Goal: Task Accomplishment & Management: Manage account settings

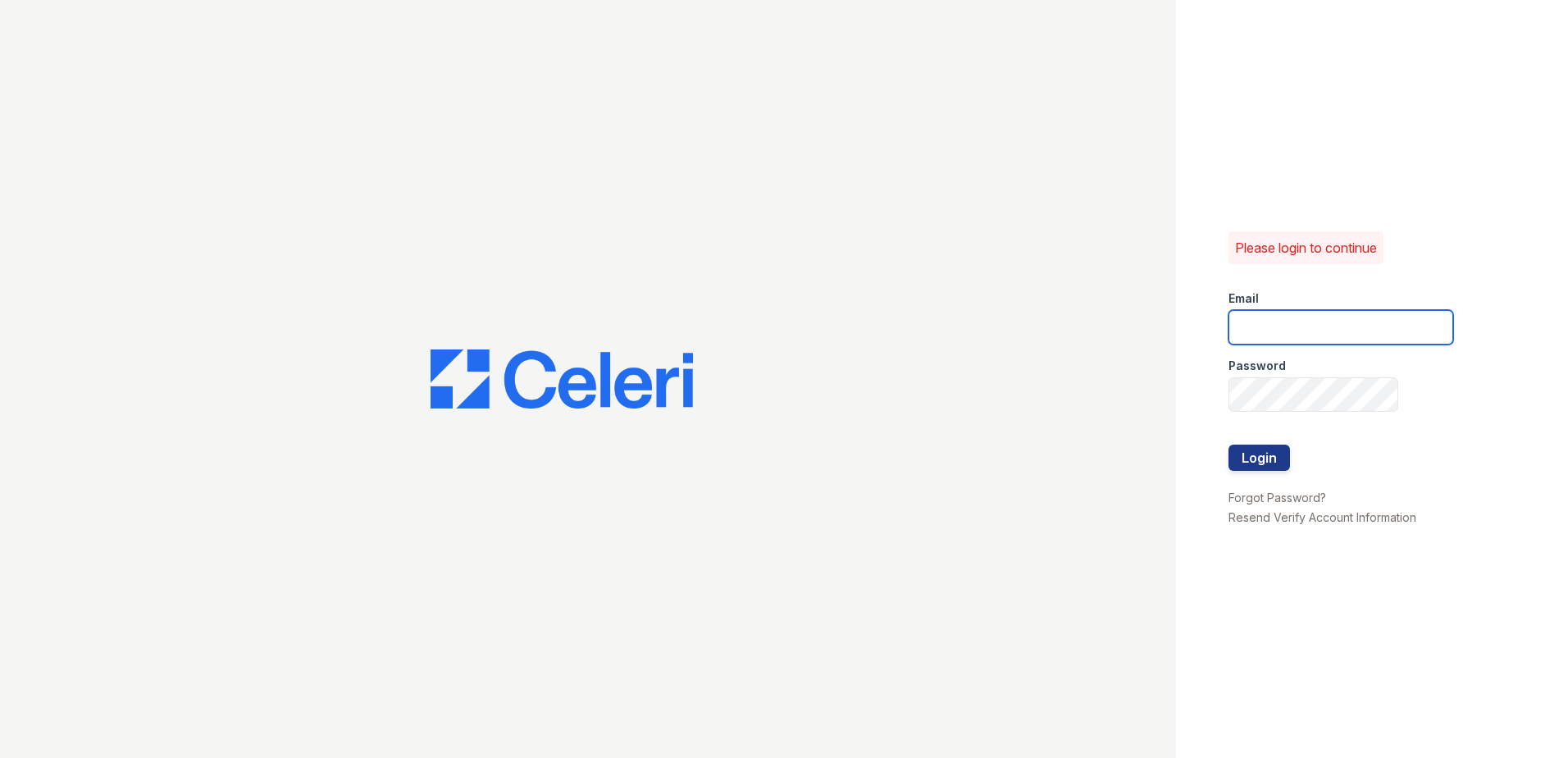
click at [1251, 312] on input "email" at bounding box center [1341, 328] width 225 height 35
type input "ejones@trinity-pm.com"
click at [1250, 455] on button "Login" at bounding box center [1260, 458] width 61 height 27
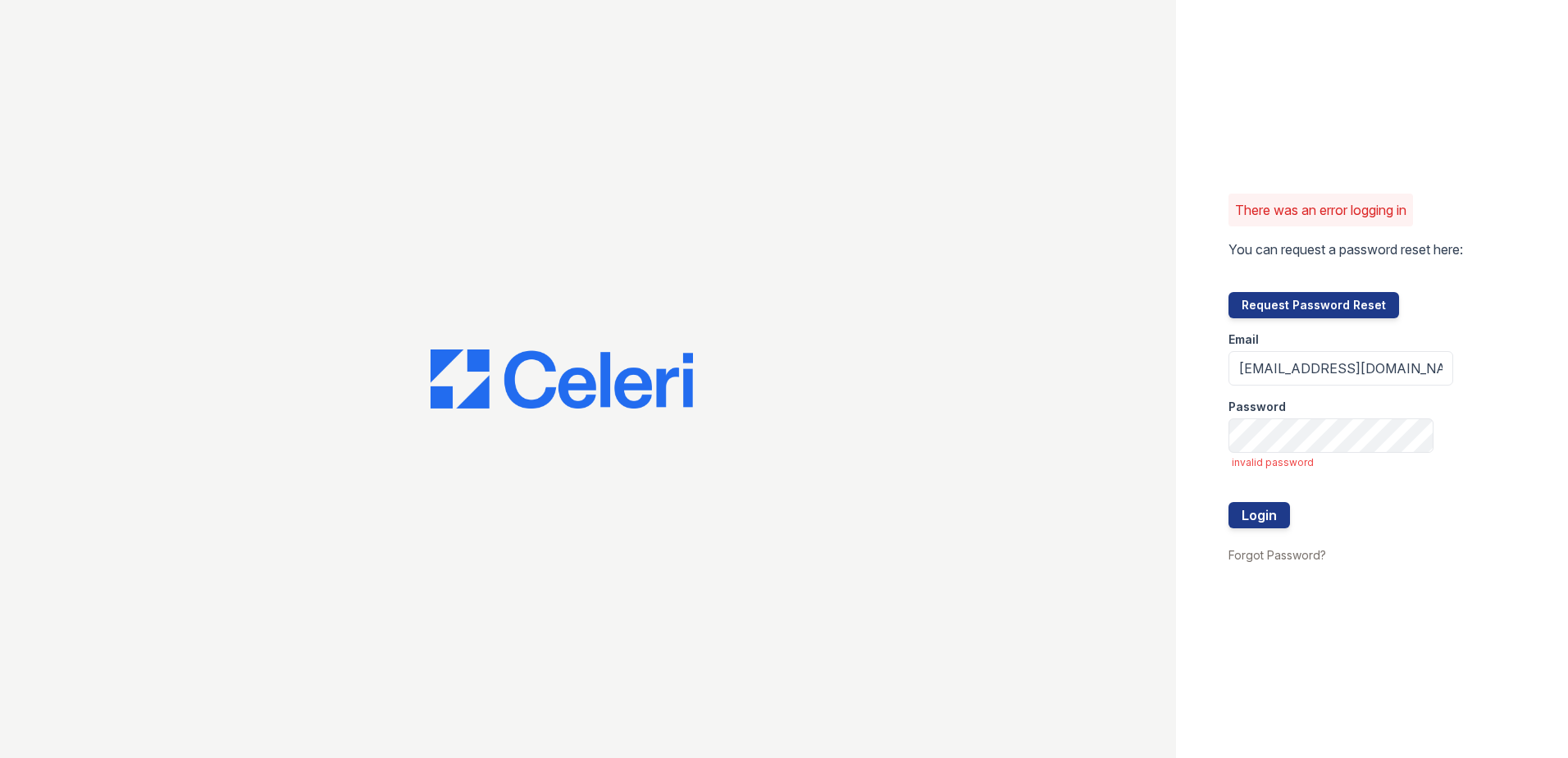
click at [1265, 500] on div at bounding box center [1341, 486] width 225 height 33
click at [1263, 504] on button "Login" at bounding box center [1260, 515] width 61 height 27
